Goal: Task Accomplishment & Management: Use online tool/utility

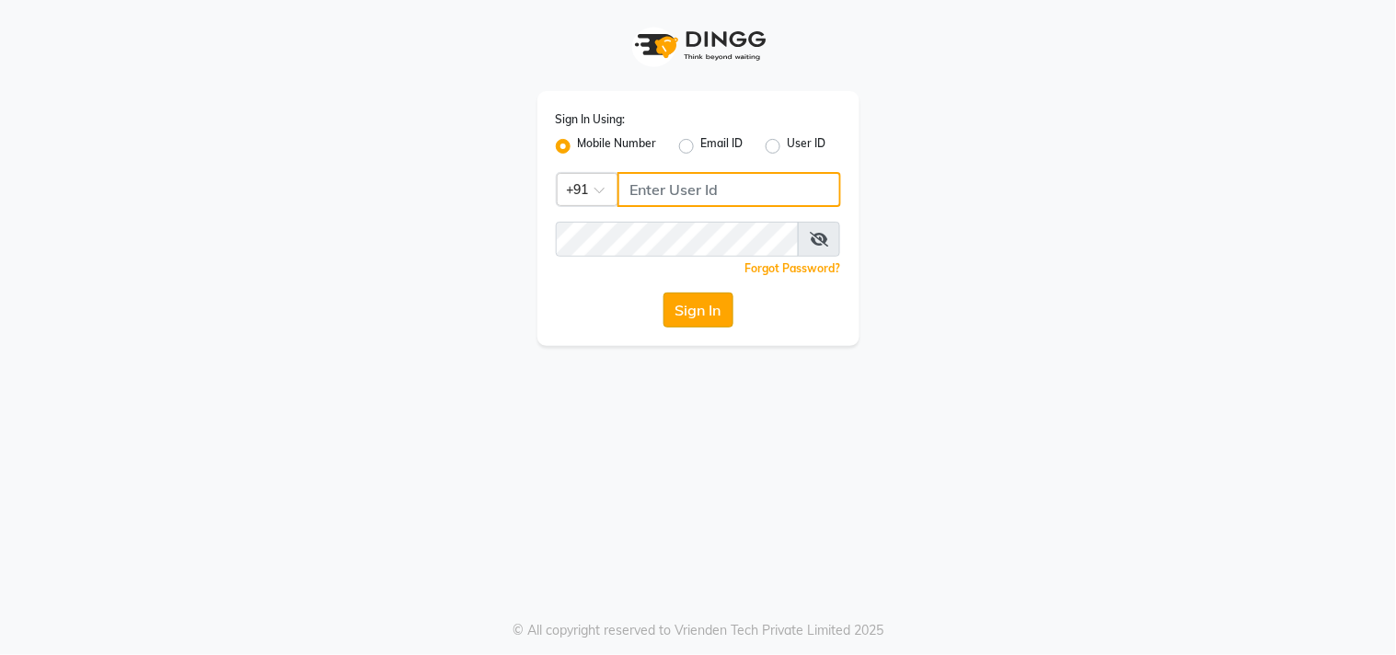
type input "9611076656"
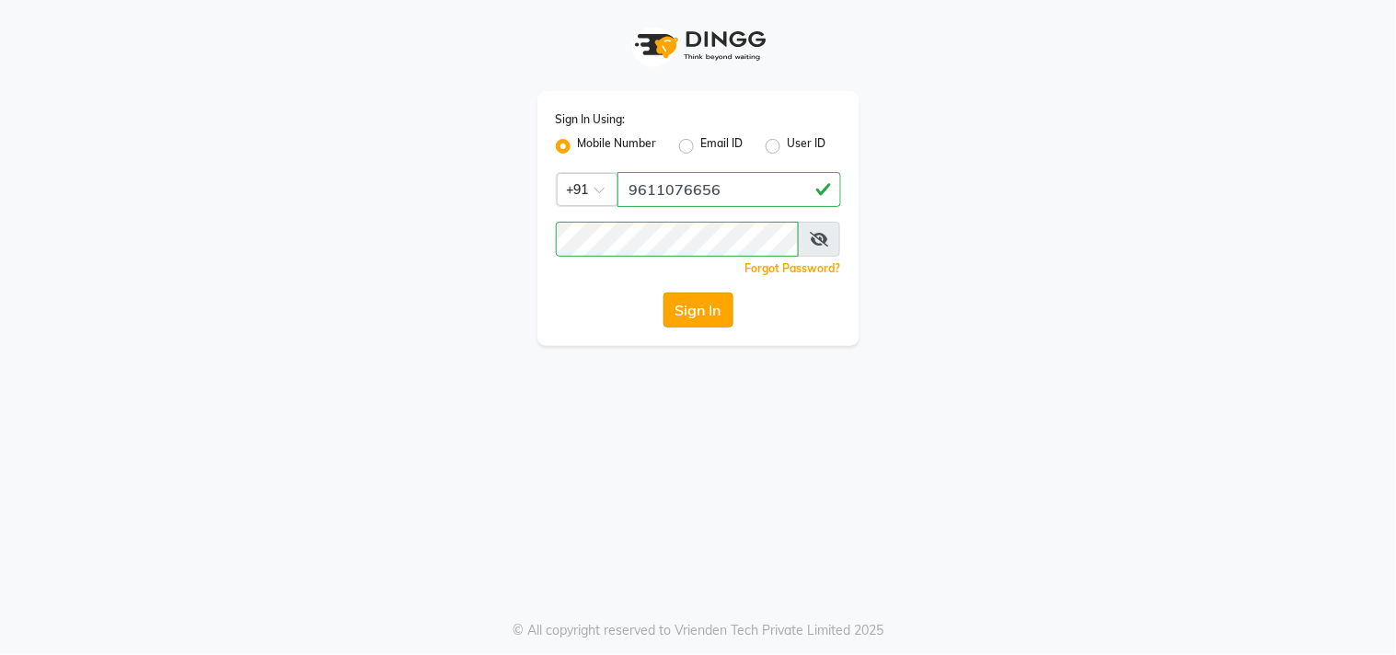
click at [706, 309] on button "Sign In" at bounding box center [699, 310] width 70 height 35
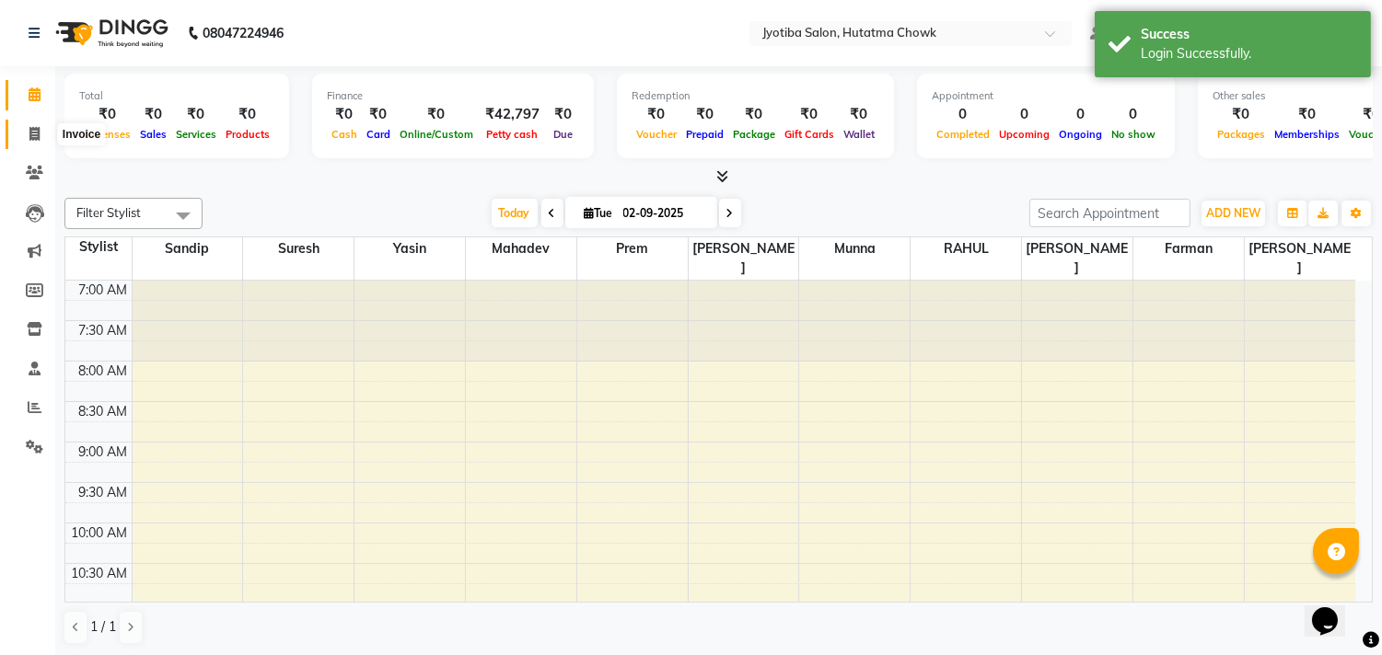
click at [29, 142] on span at bounding box center [34, 134] width 32 height 21
select select "service"
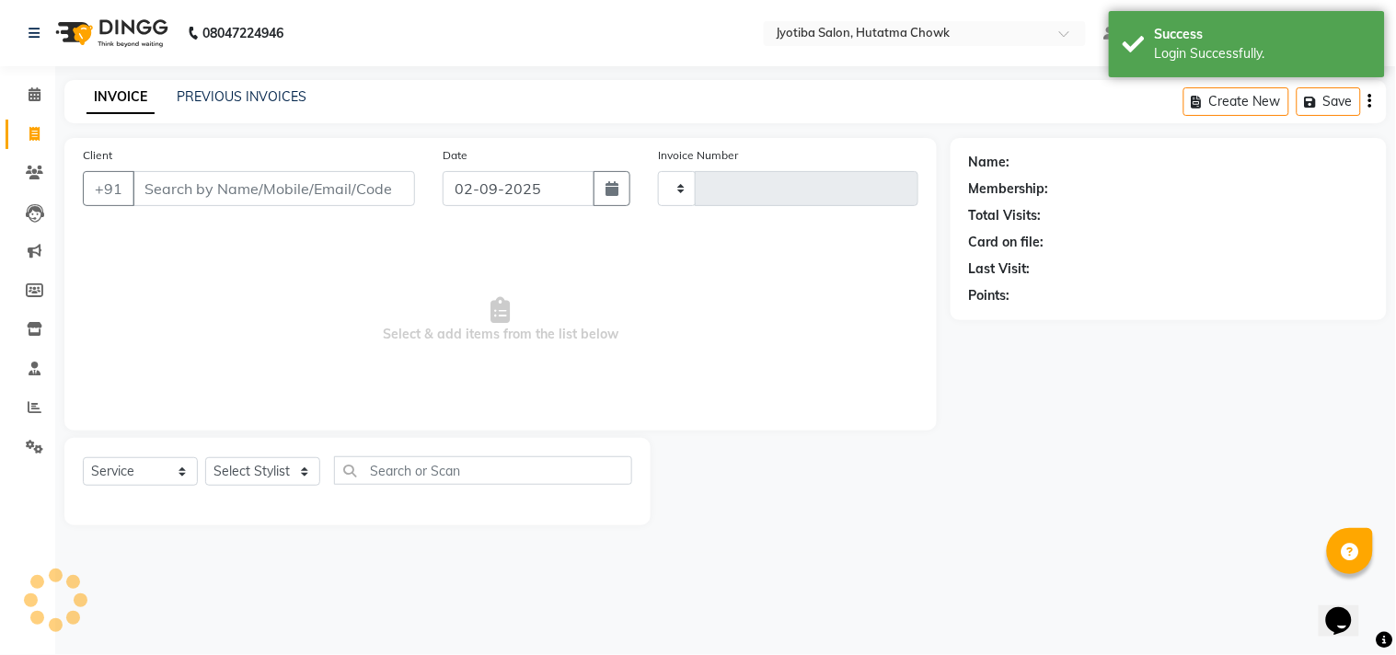
type input "2133"
select select "556"
select select "membership"
click at [32, 331] on icon at bounding box center [35, 329] width 16 height 14
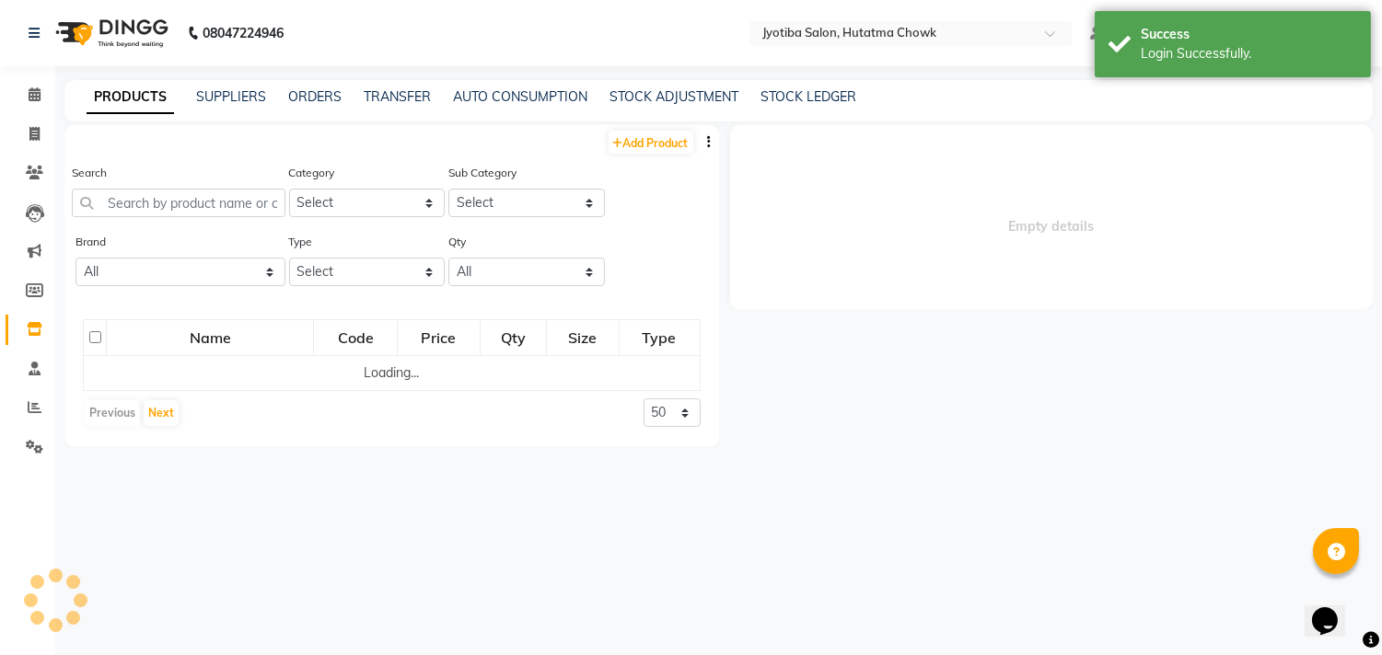
select select
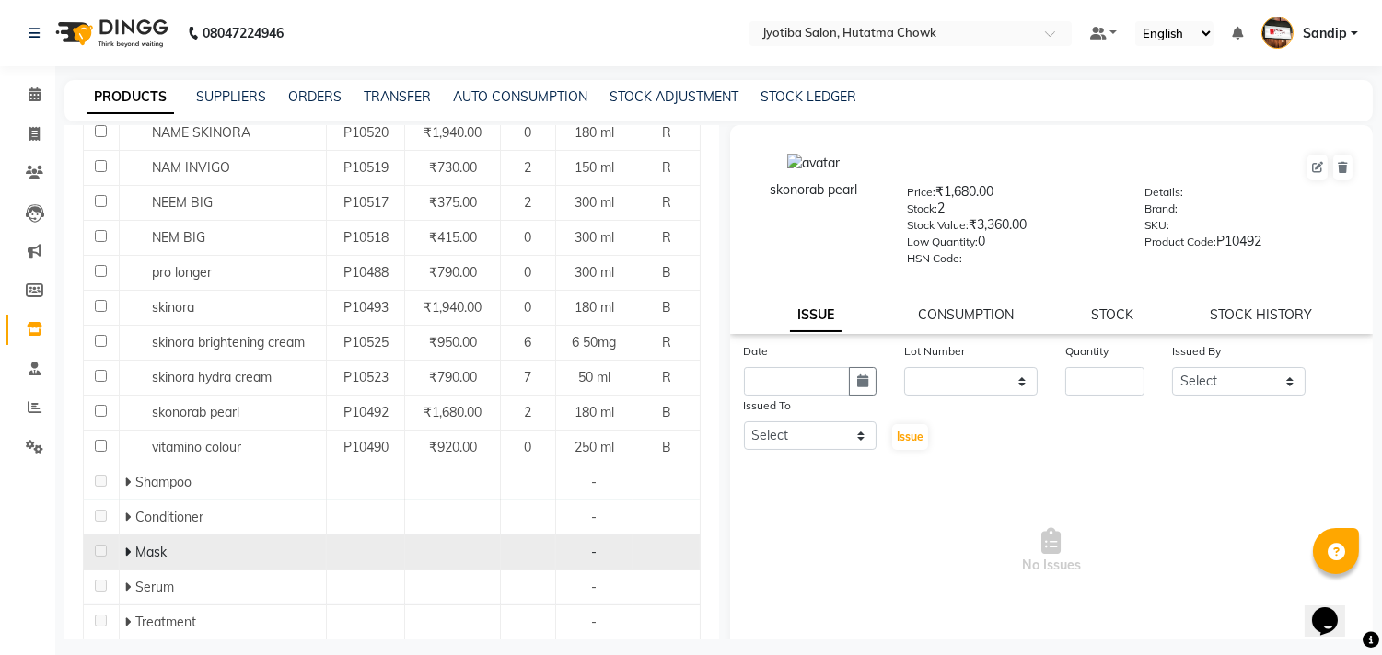
scroll to position [513, 0]
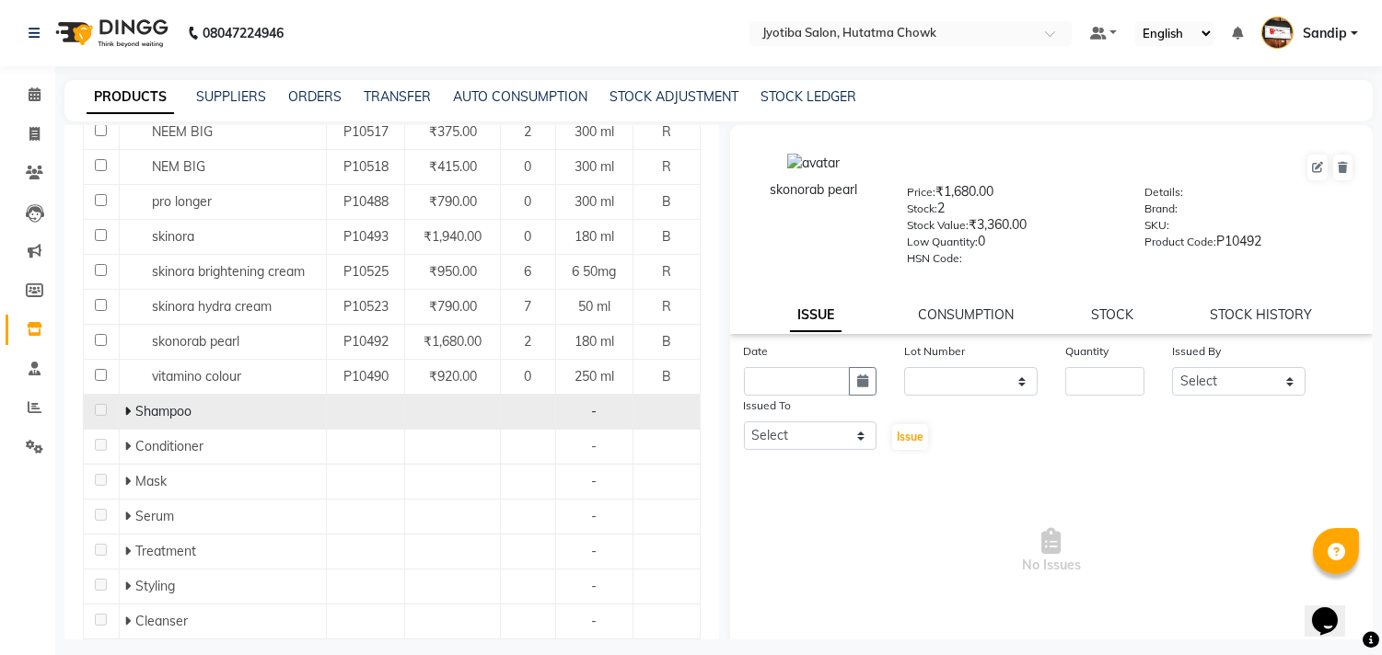
click at [124, 416] on icon at bounding box center [127, 411] width 6 height 13
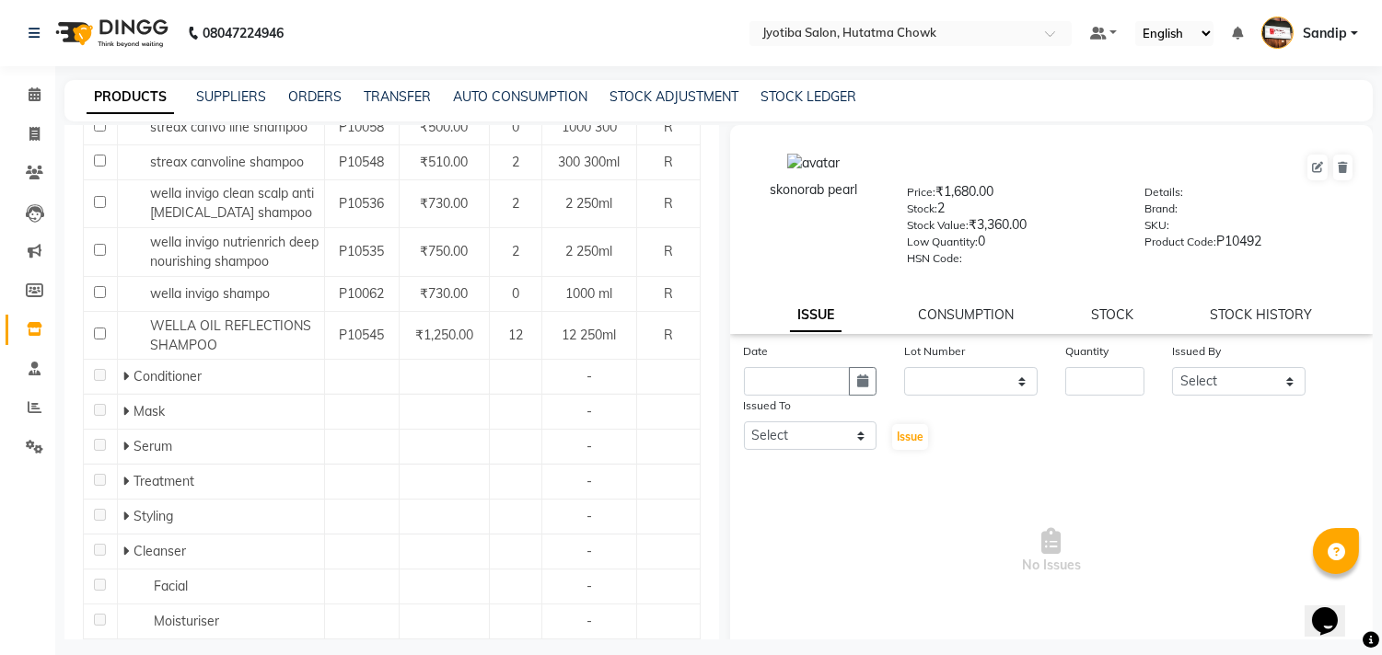
scroll to position [1086, 0]
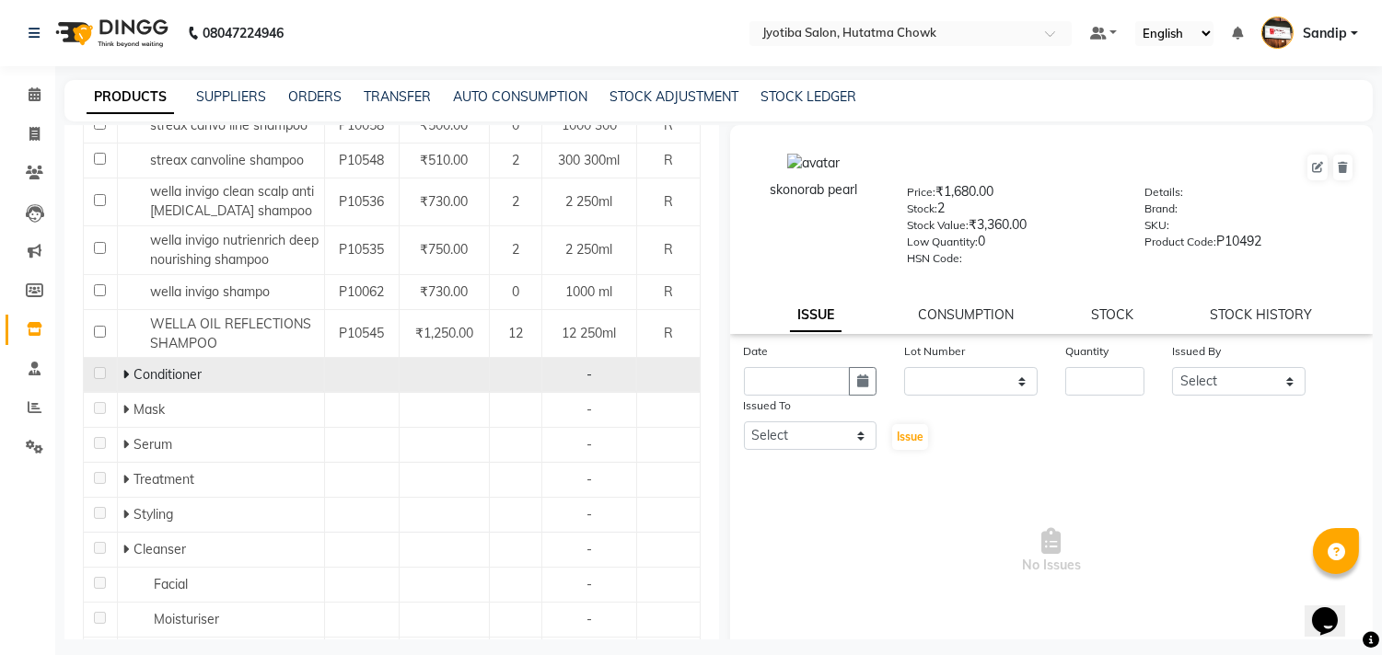
click at [122, 368] on icon at bounding box center [125, 374] width 6 height 13
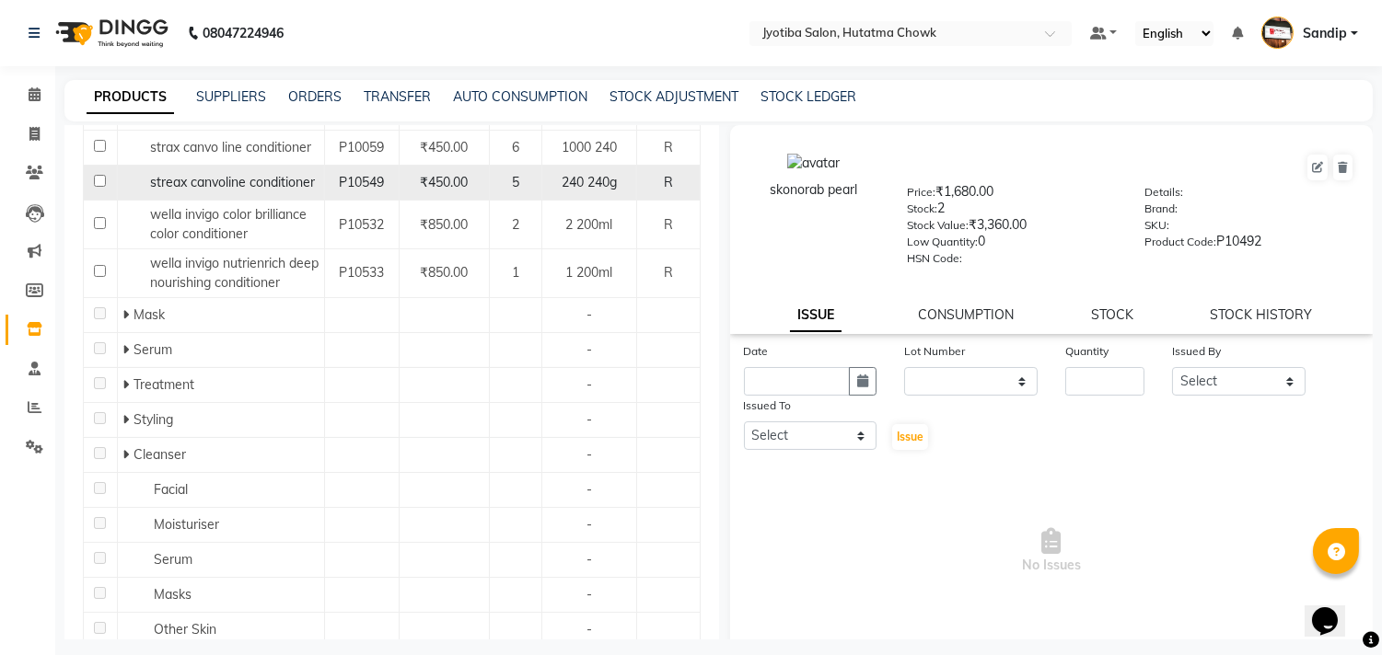
scroll to position [1393, 0]
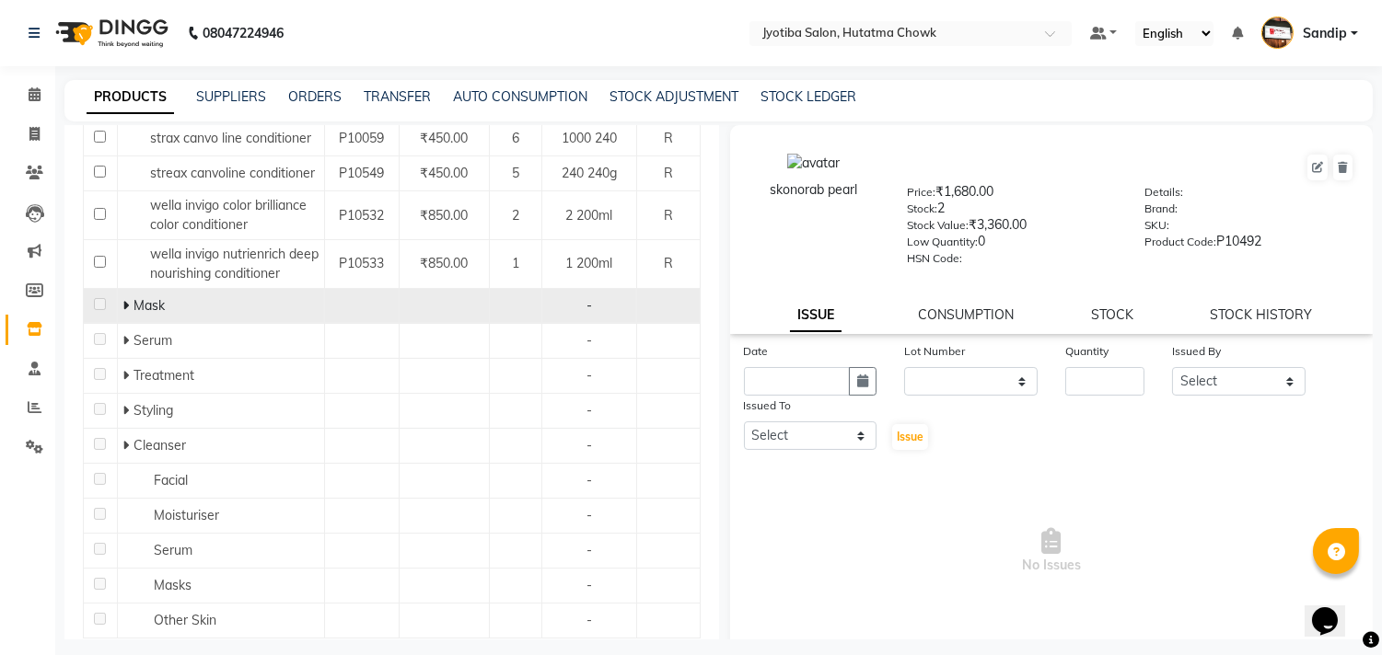
click at [122, 299] on icon at bounding box center [125, 305] width 6 height 13
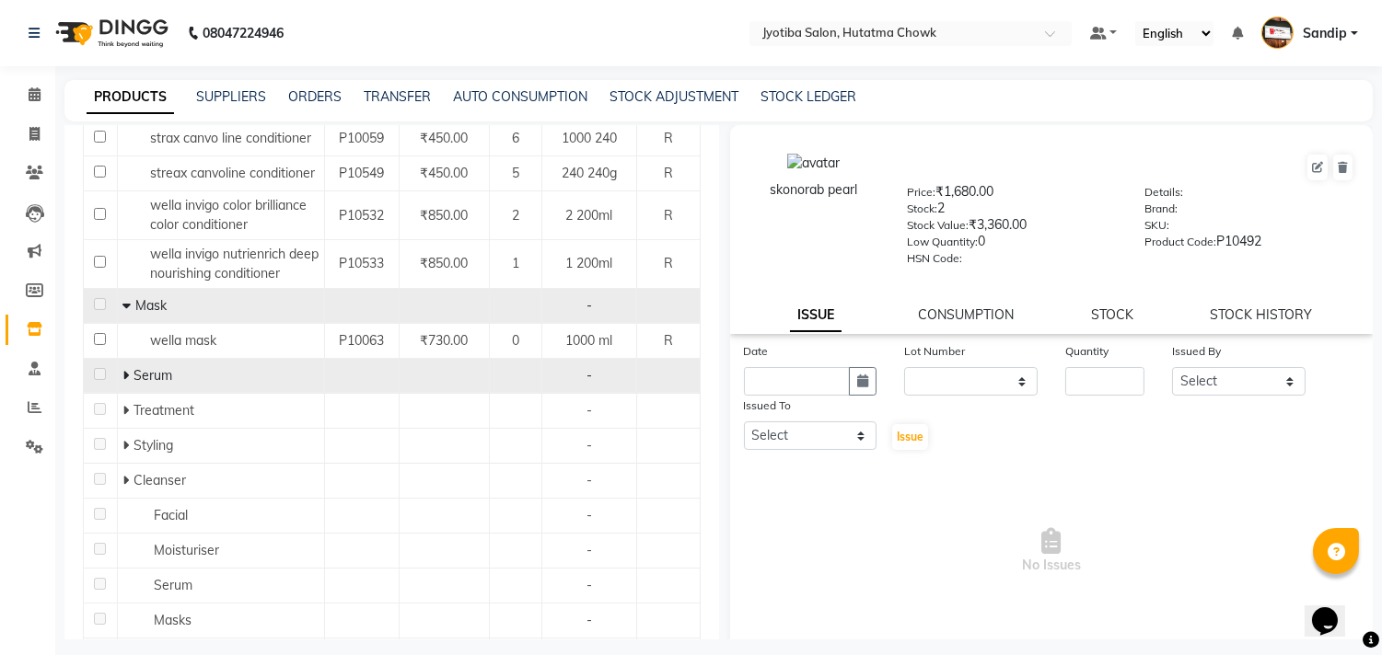
click at [123, 369] on icon at bounding box center [125, 375] width 6 height 13
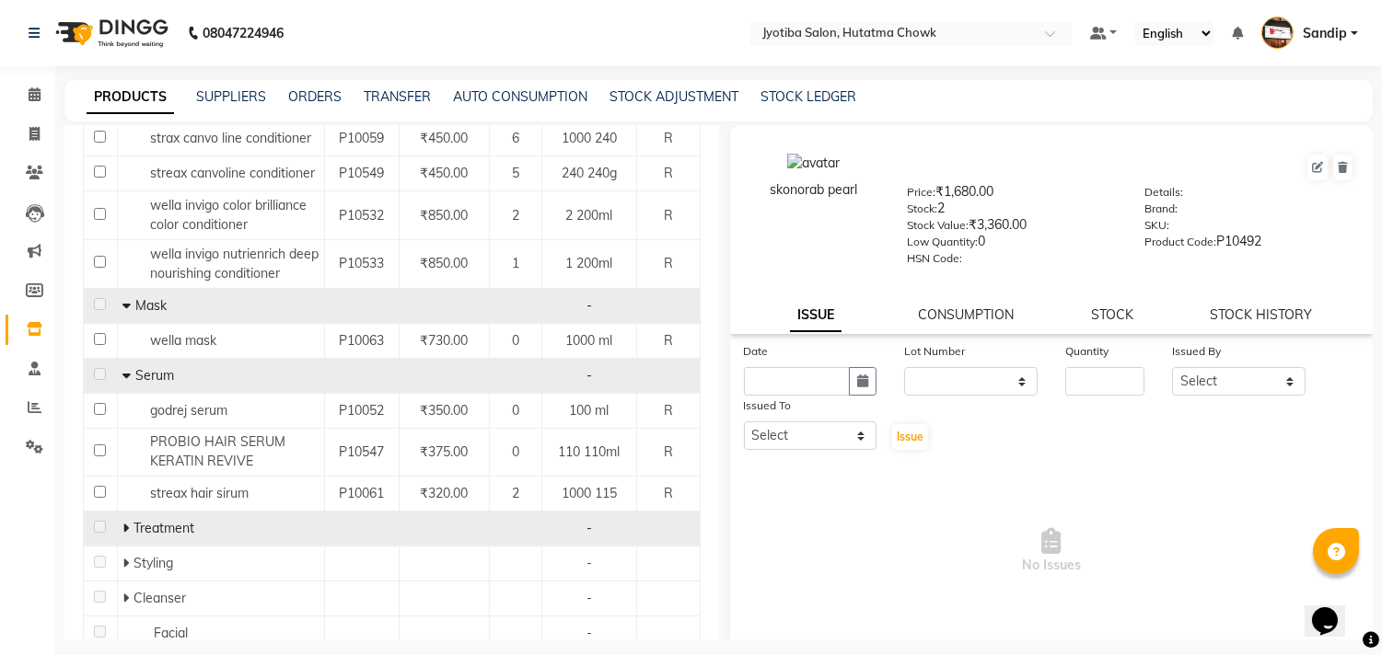
click at [123, 522] on icon at bounding box center [125, 528] width 6 height 13
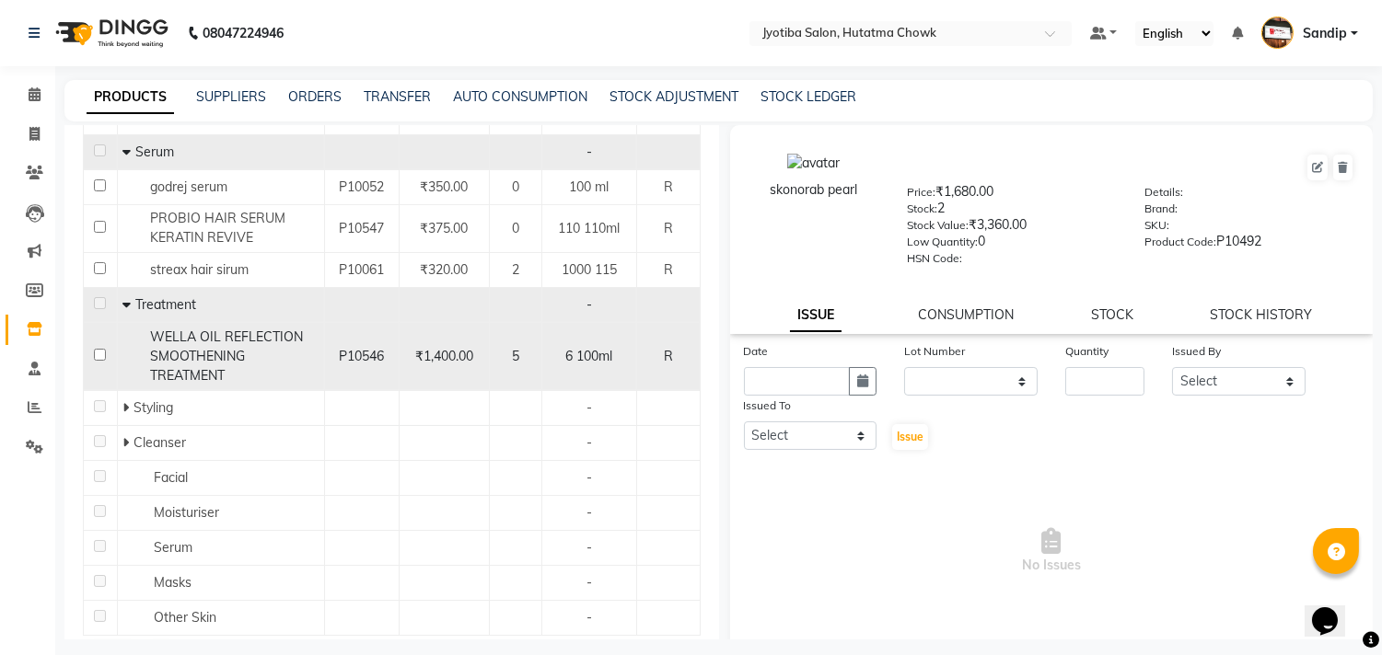
scroll to position [1633, 0]
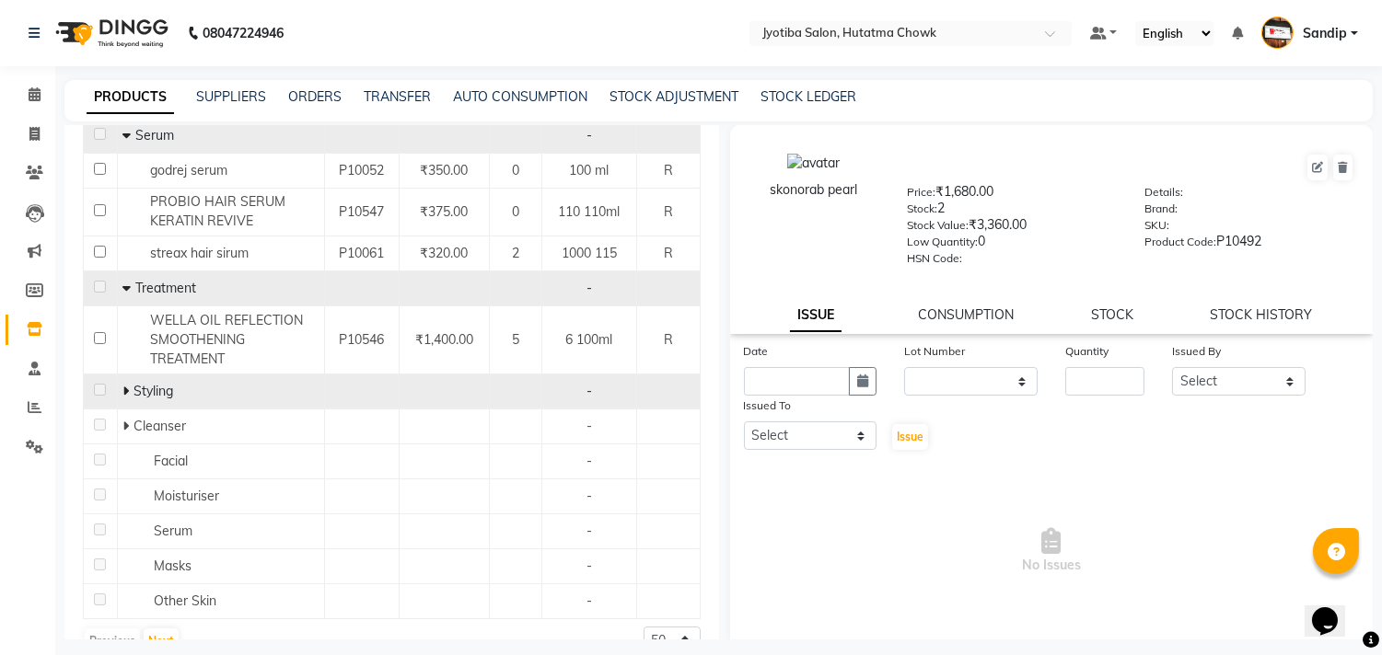
click at [123, 385] on icon at bounding box center [125, 391] width 6 height 13
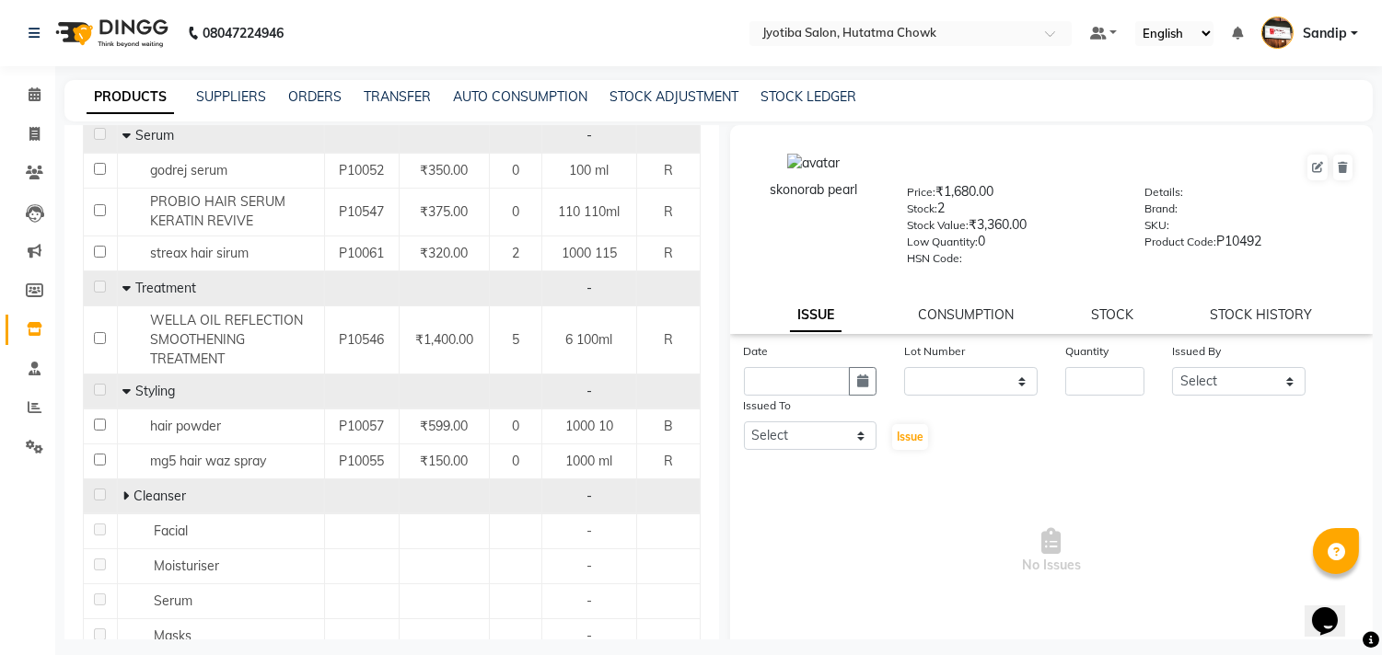
click at [122, 490] on icon at bounding box center [125, 496] width 6 height 13
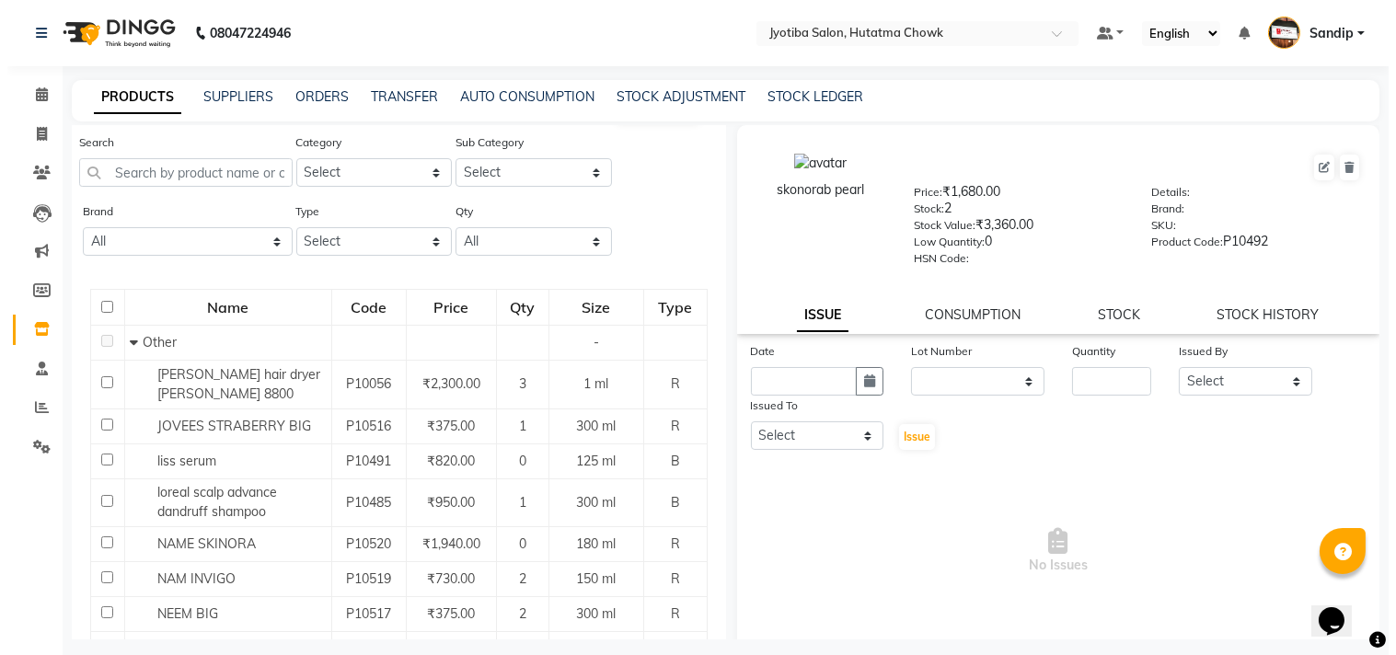
scroll to position [0, 0]
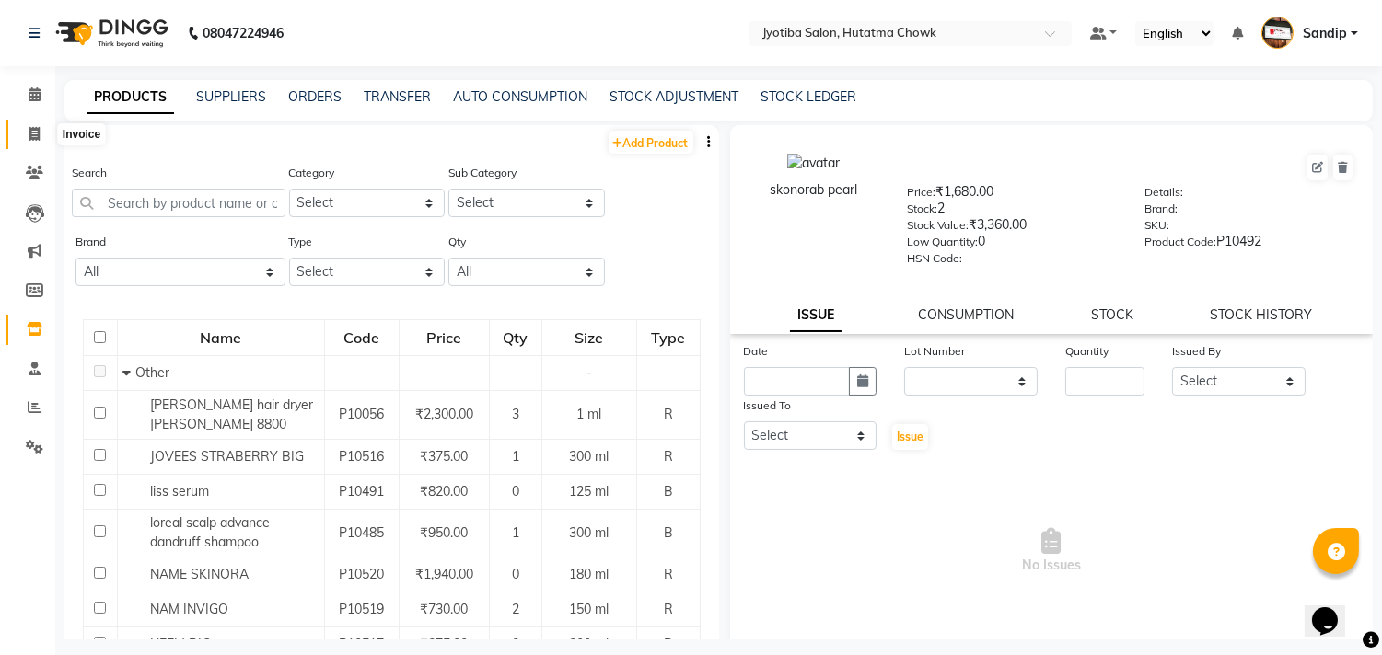
click at [30, 135] on icon at bounding box center [34, 134] width 10 height 14
select select "556"
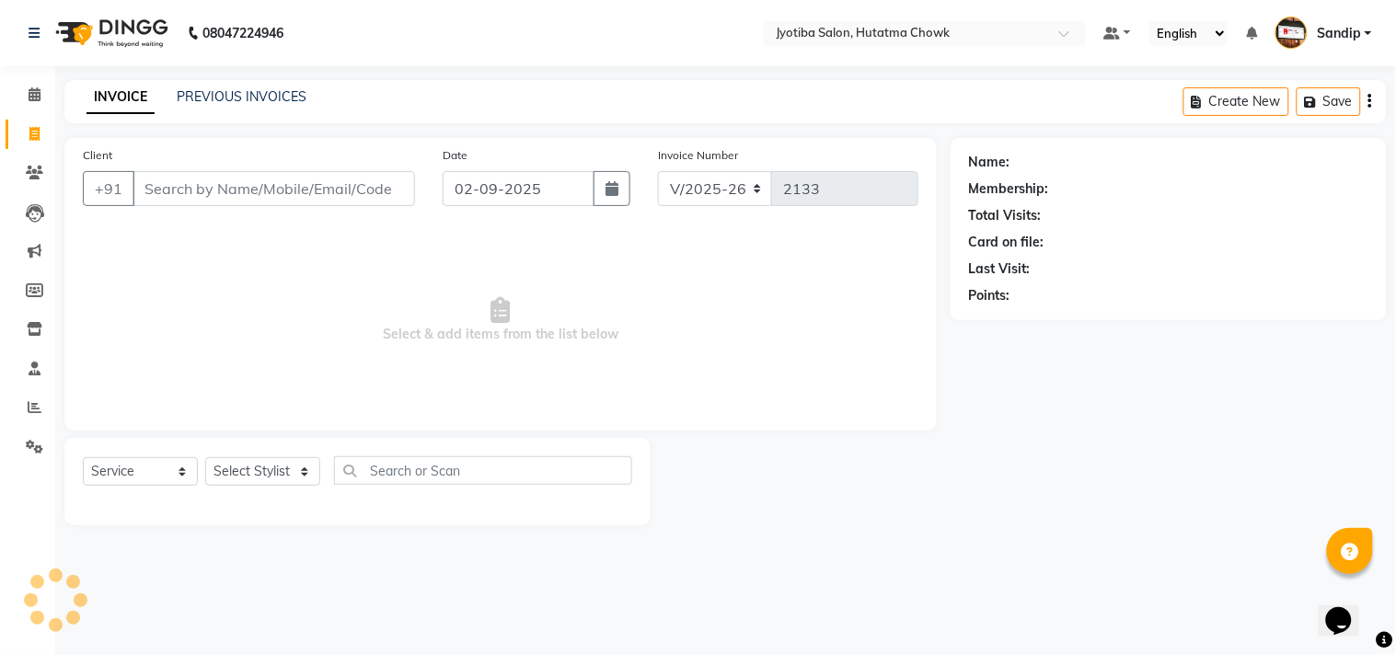
select select "membership"
click at [209, 86] on div "INVOICE PREVIOUS INVOICES Create New Save" at bounding box center [725, 101] width 1323 height 43
click at [33, 331] on icon at bounding box center [35, 329] width 16 height 14
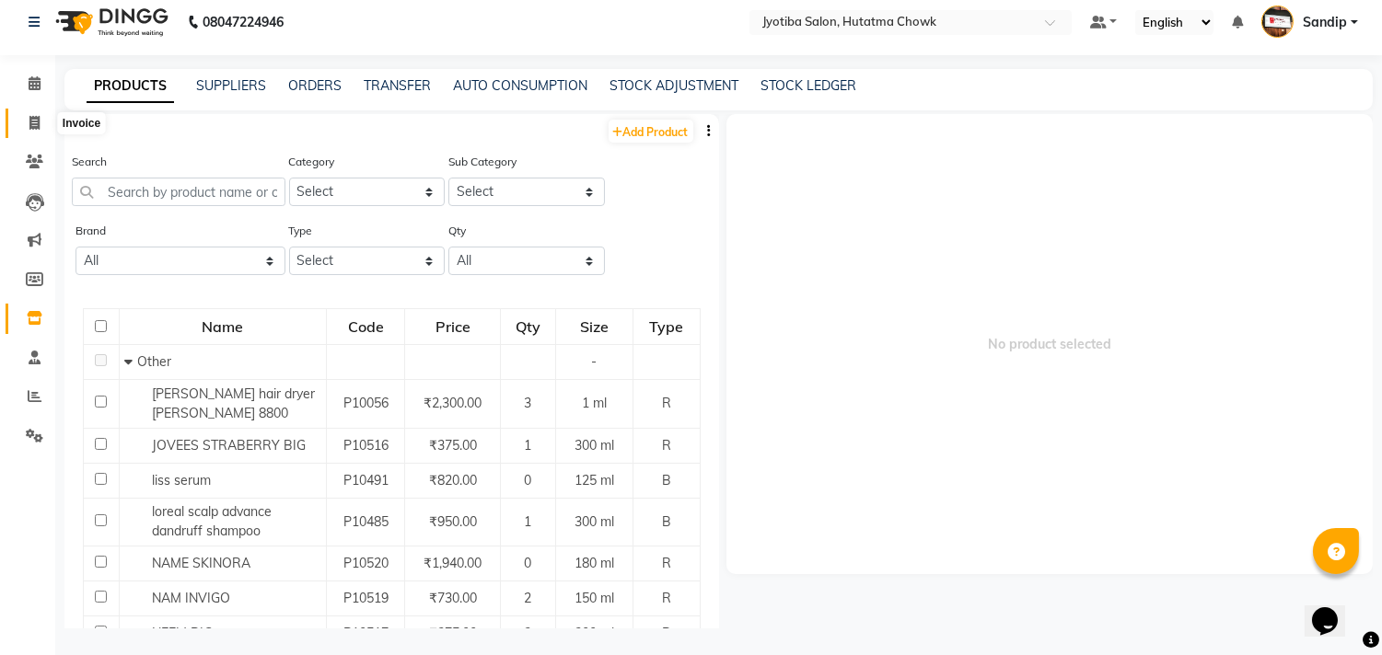
click at [35, 118] on icon at bounding box center [34, 123] width 10 height 14
select select "556"
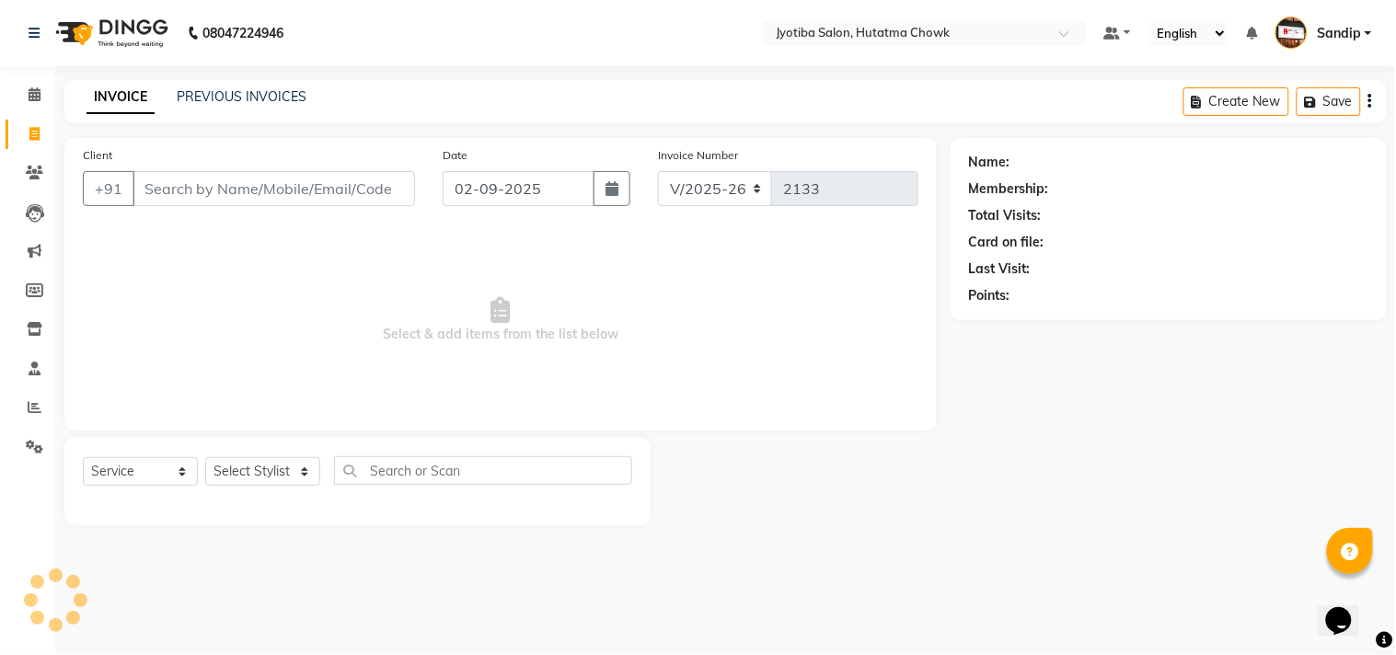
select select "membership"
click at [240, 94] on link "PREVIOUS INVOICES" at bounding box center [242, 96] width 130 height 17
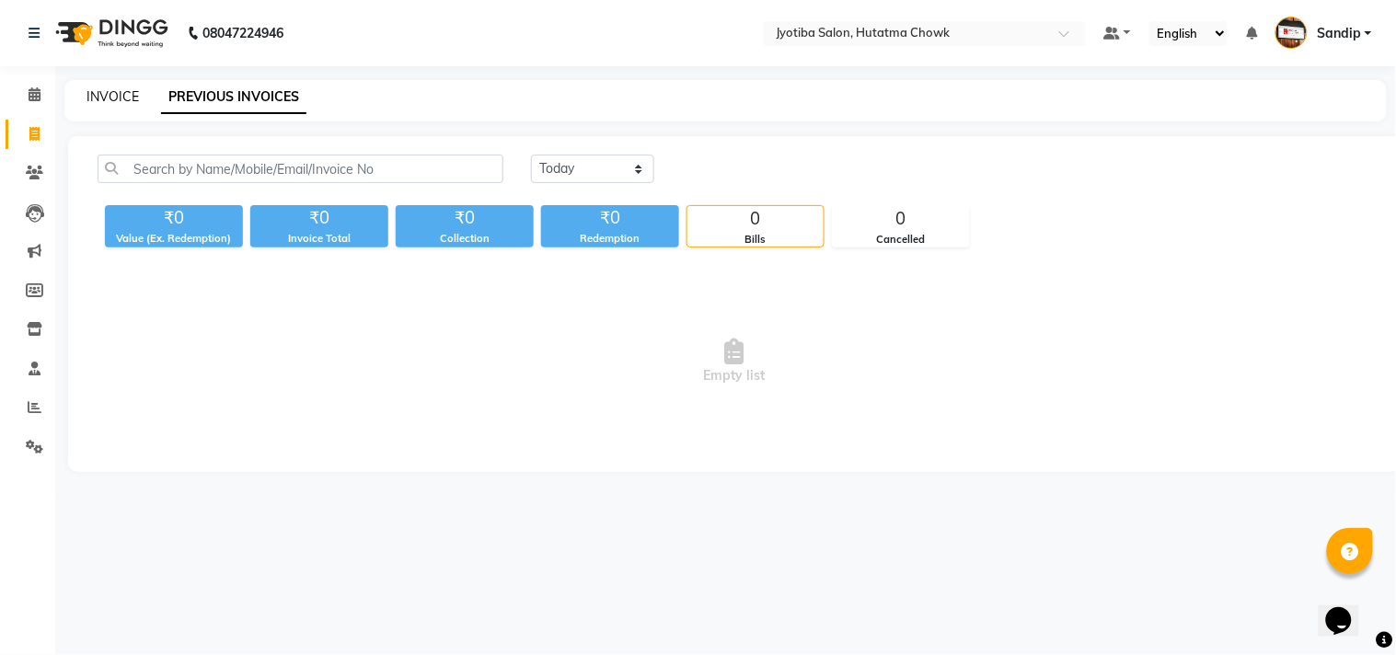
click at [110, 95] on link "INVOICE" at bounding box center [113, 96] width 52 height 17
select select "556"
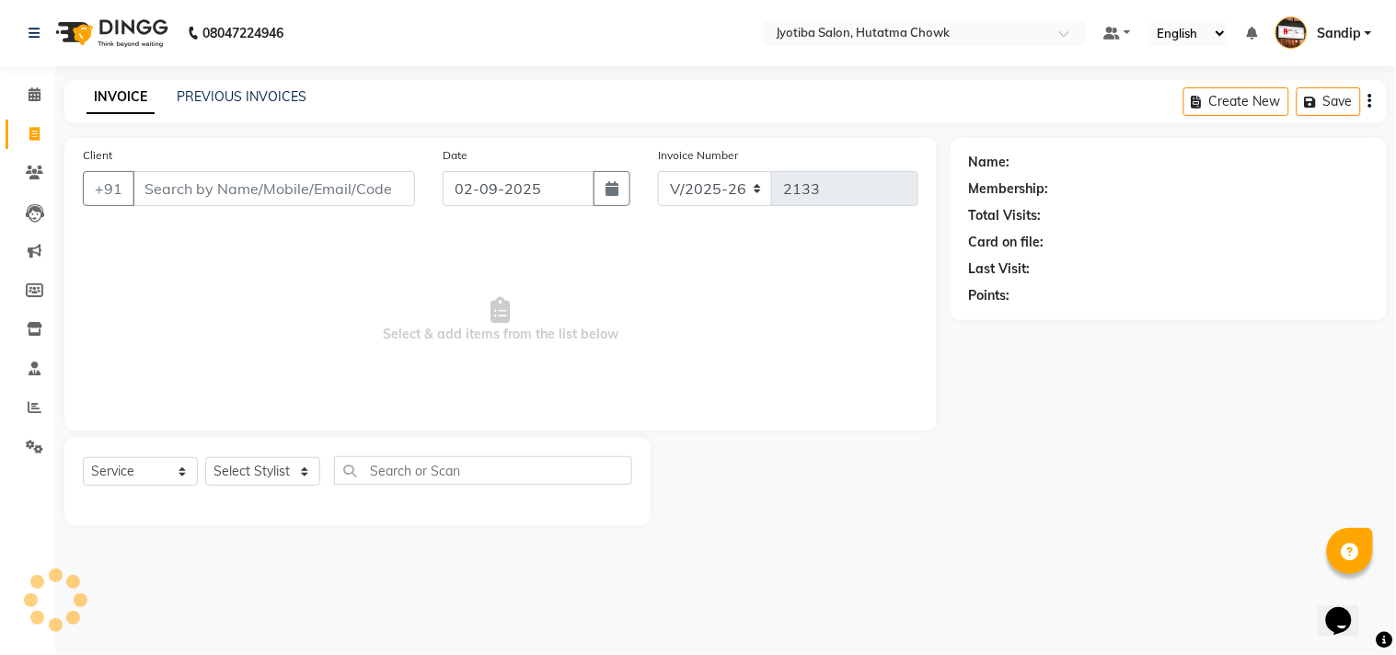
select select "membership"
click at [241, 95] on link "PREVIOUS INVOICES" at bounding box center [242, 96] width 130 height 17
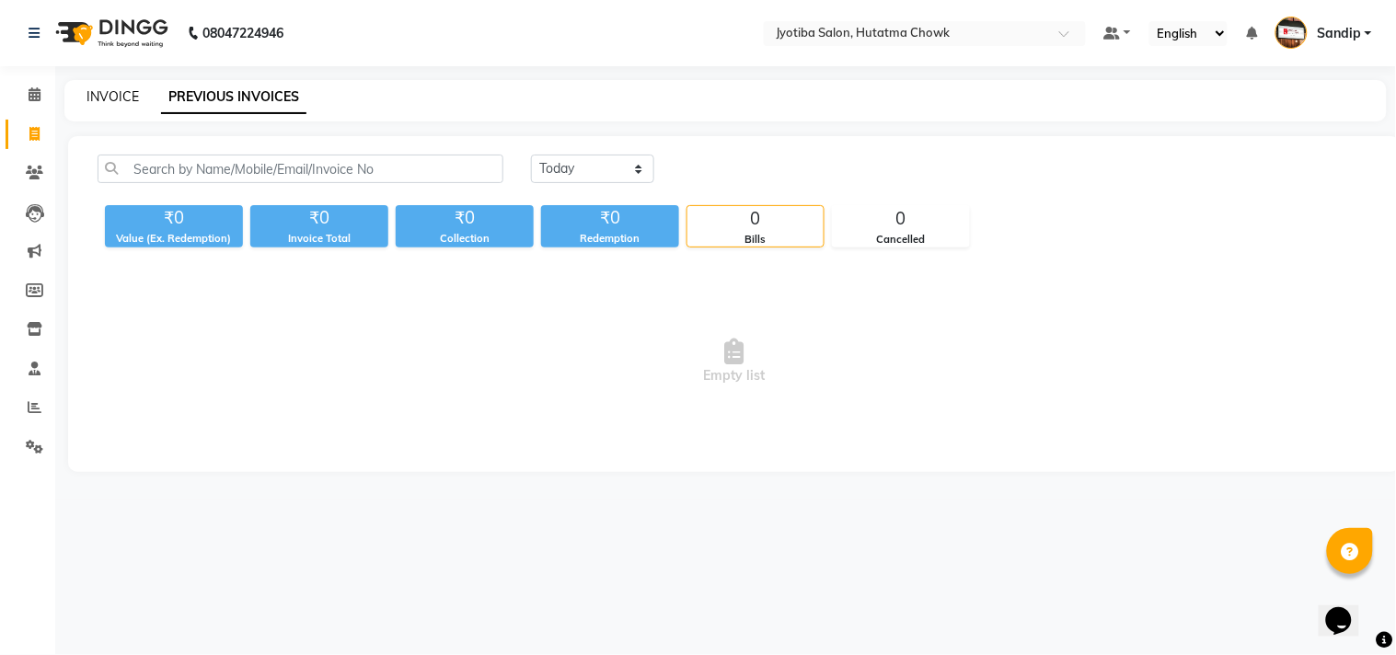
click at [111, 93] on link "INVOICE" at bounding box center [113, 96] width 52 height 17
select select "service"
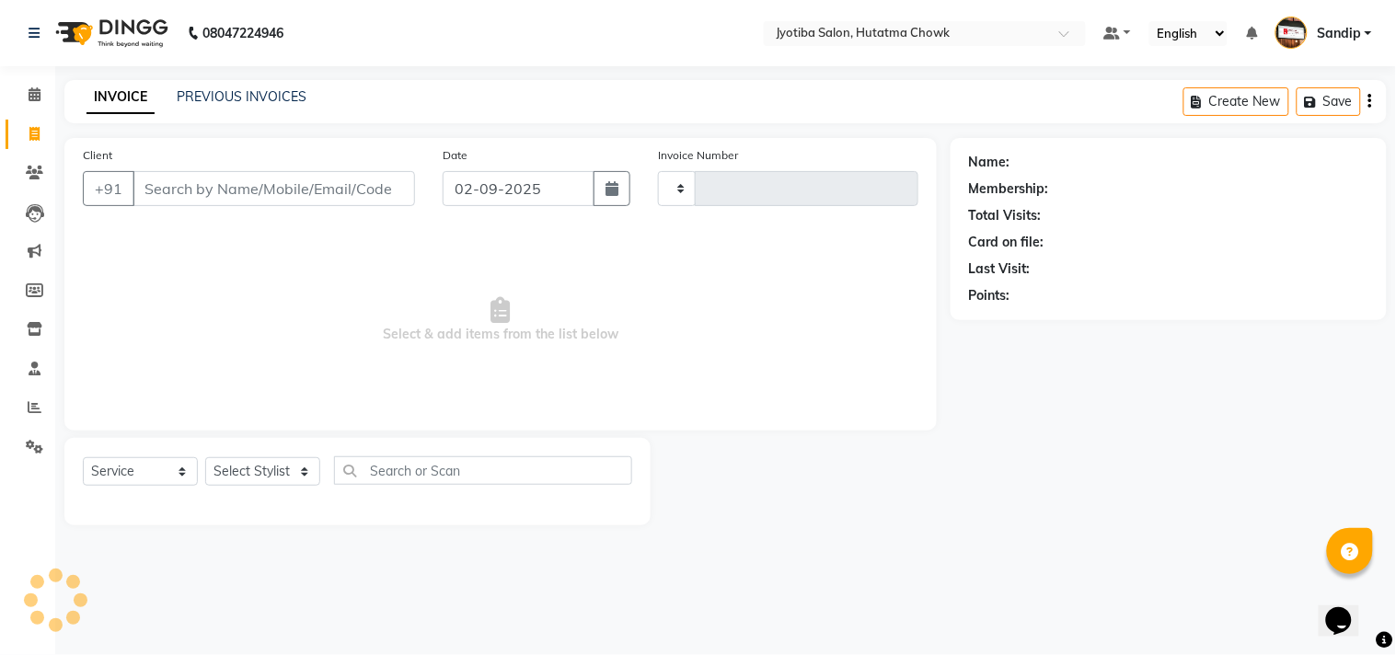
type input "2133"
select select "556"
select select "membership"
click at [240, 94] on link "PREVIOUS INVOICES" at bounding box center [242, 96] width 130 height 17
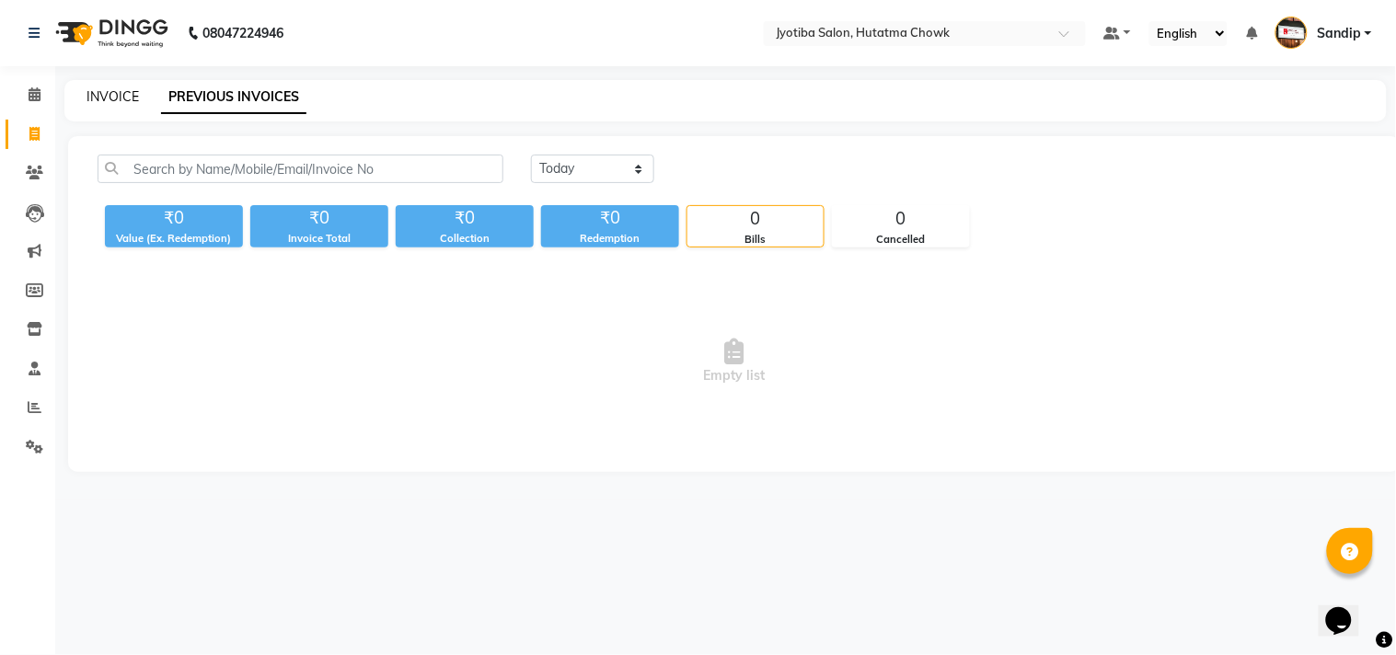
click at [113, 97] on link "INVOICE" at bounding box center [113, 96] width 52 height 17
select select "556"
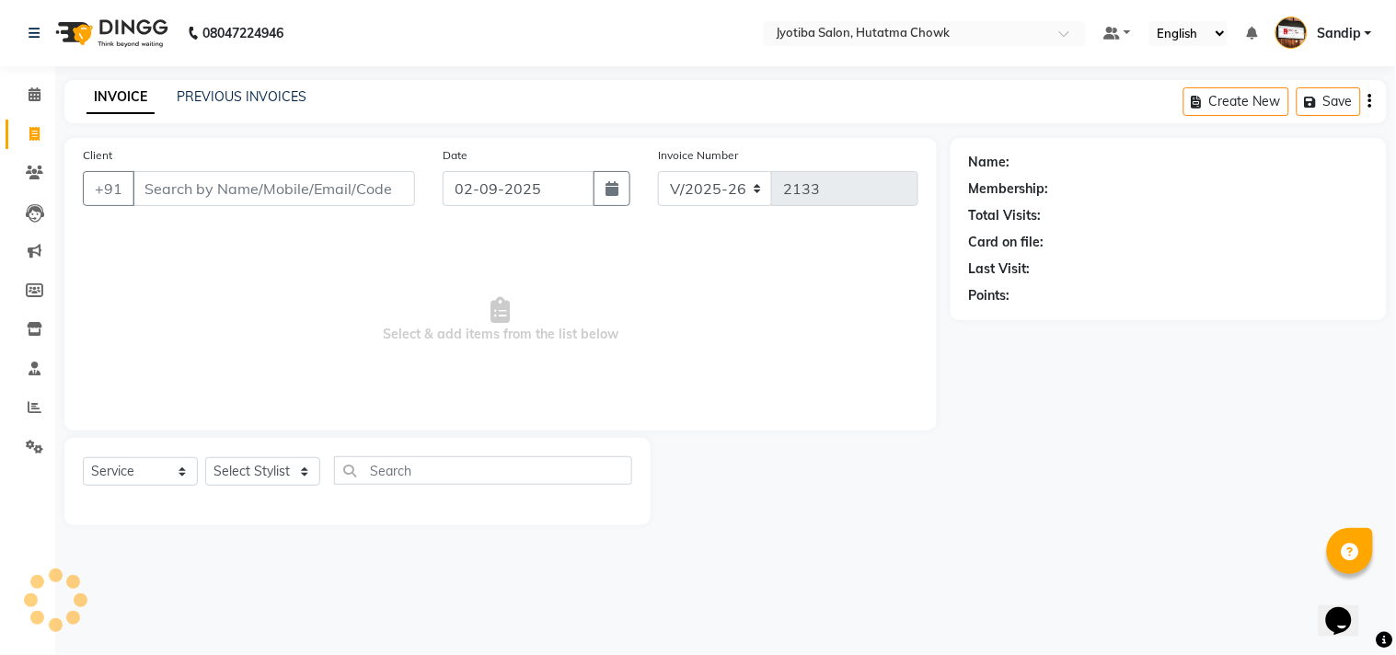
select select "membership"
click at [236, 98] on link "PREVIOUS INVOICES" at bounding box center [242, 96] width 130 height 17
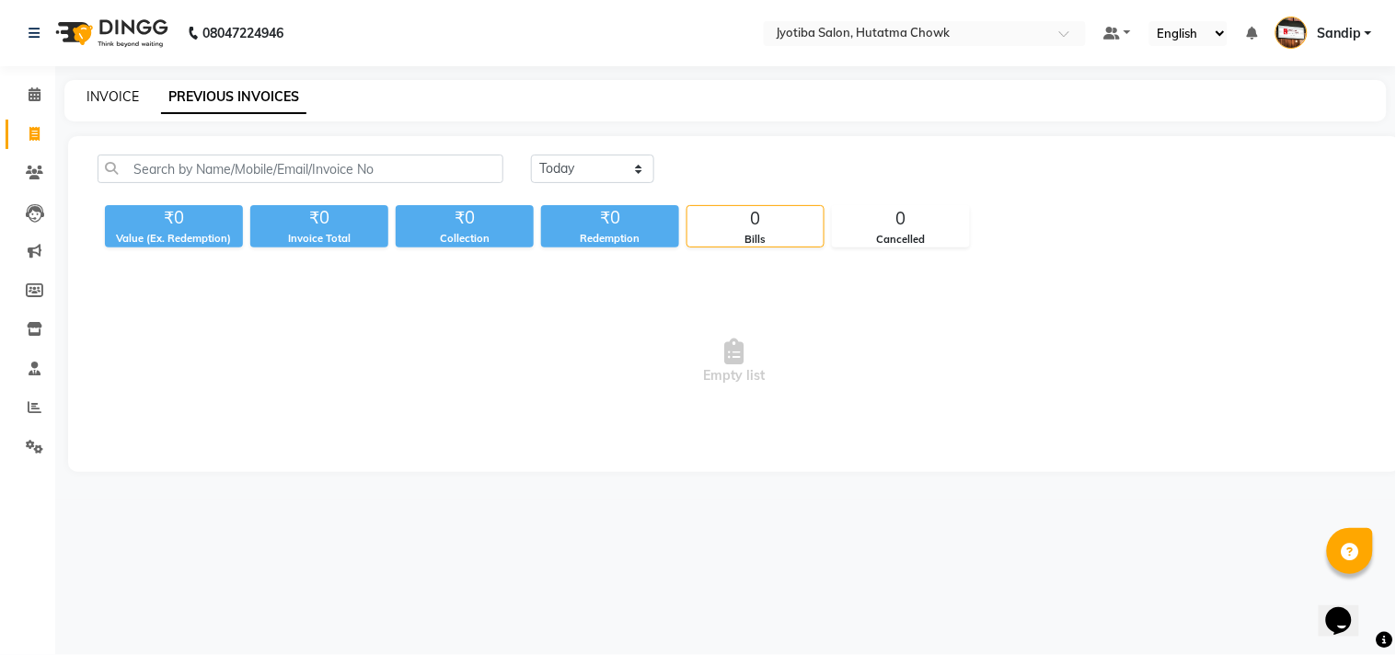
click at [111, 92] on link "INVOICE" at bounding box center [113, 96] width 52 height 17
select select "556"
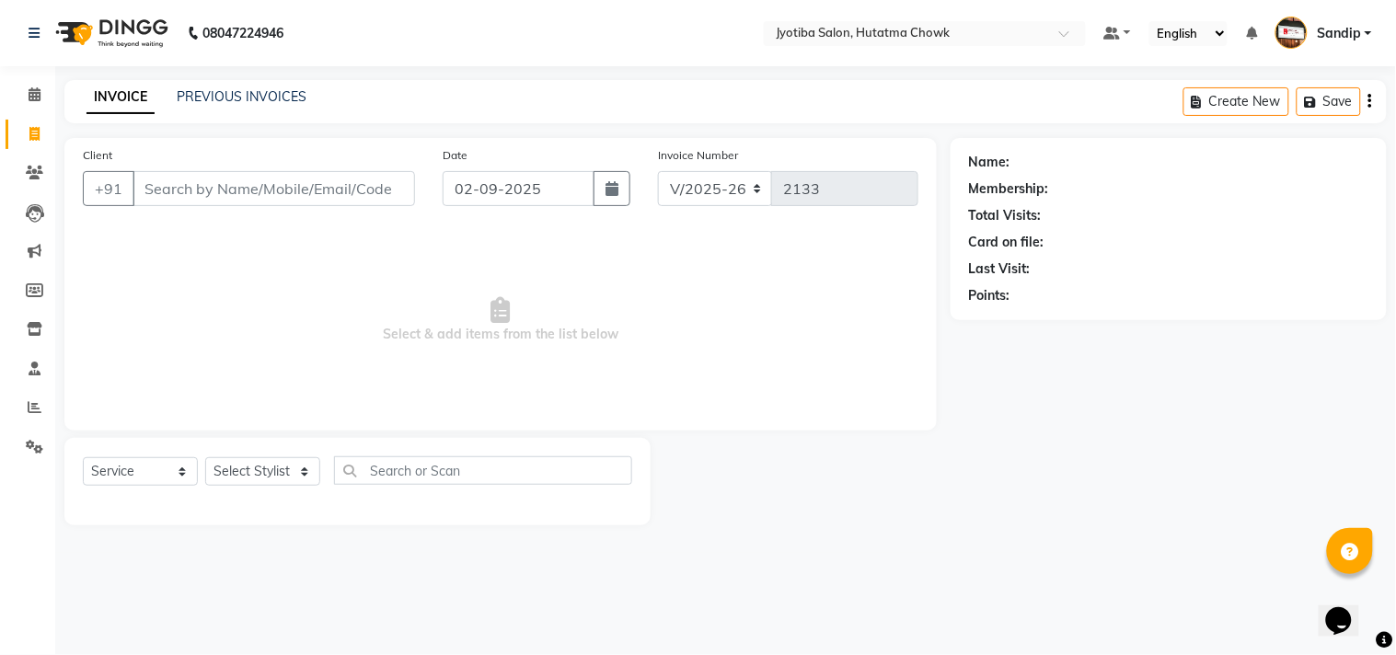
select select "membership"
